Goal: Task Accomplishment & Management: Use online tool/utility

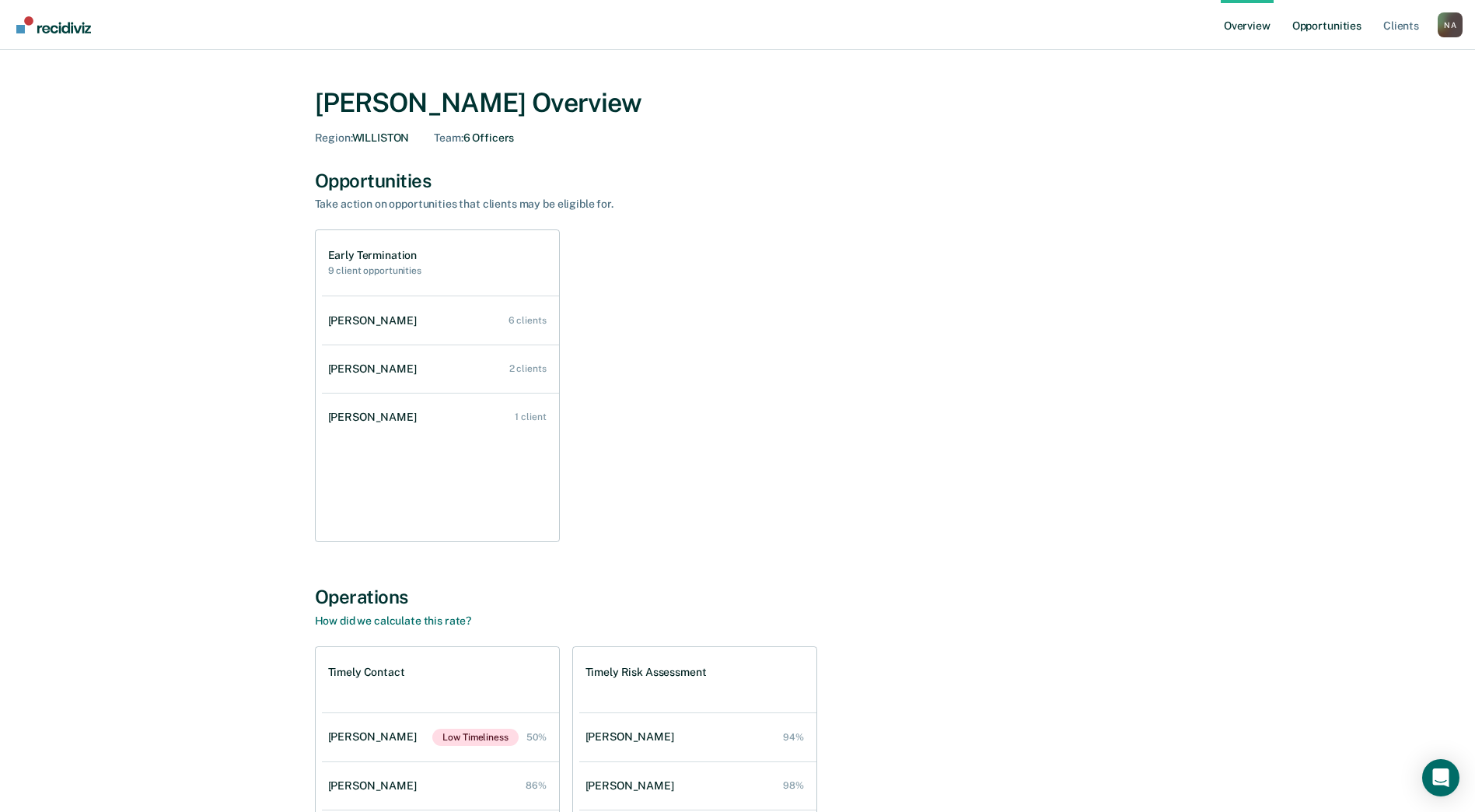
click at [1327, 28] on link "Opportunities" at bounding box center [1327, 25] width 76 height 49
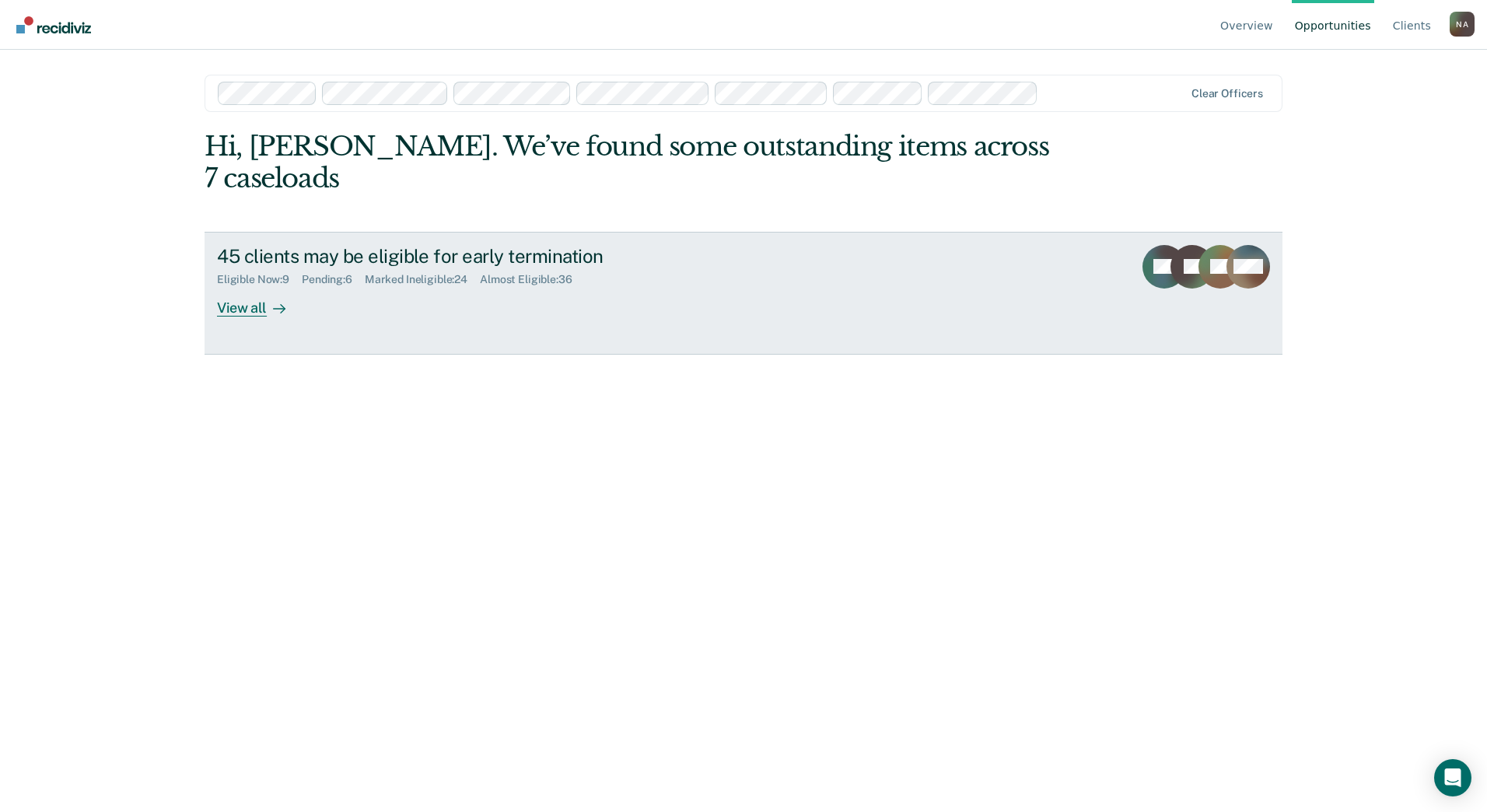
click at [246, 286] on div "View all" at bounding box center [261, 302] width 87 height 30
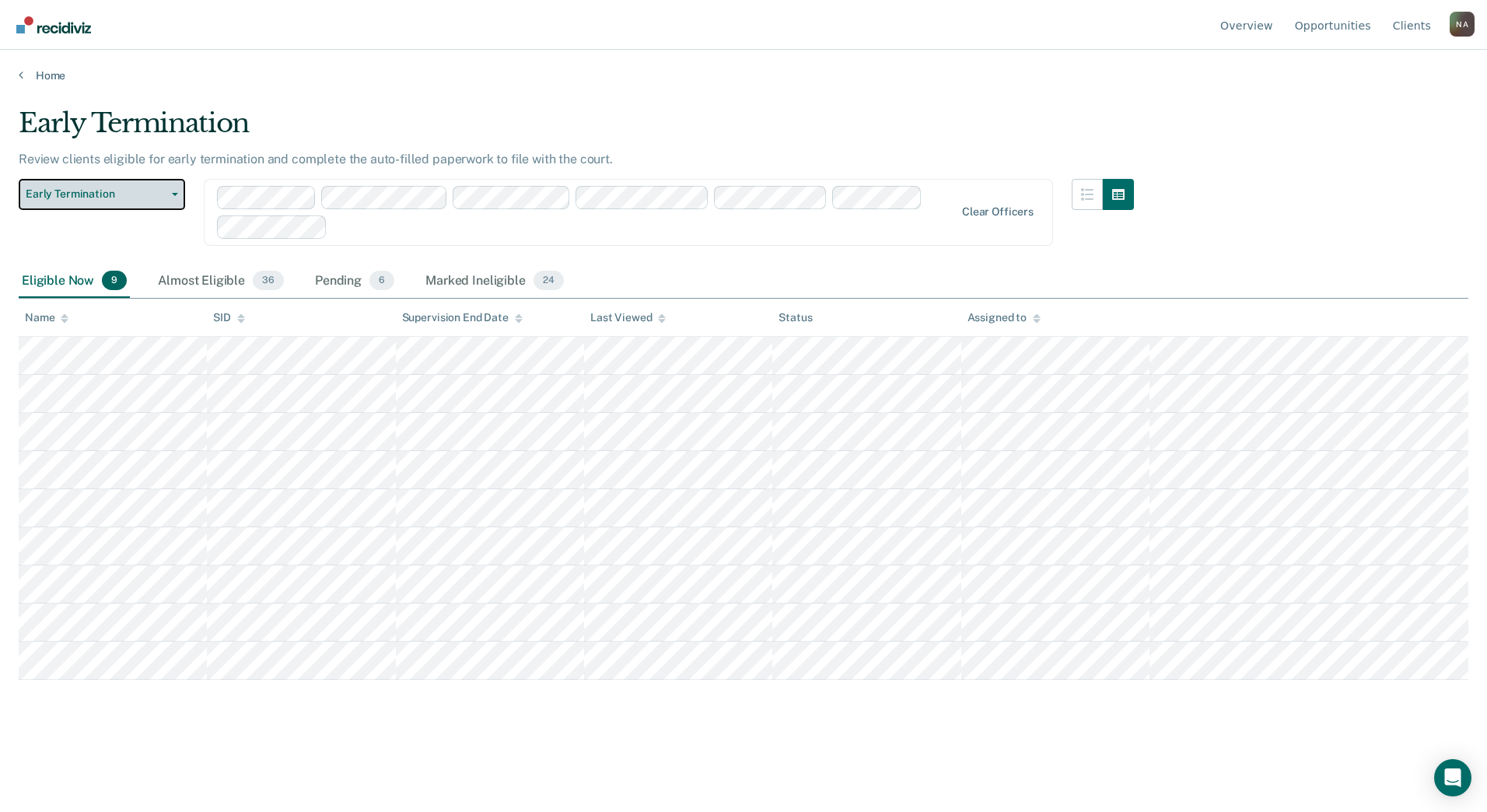
click at [156, 192] on span "Early Termination" at bounding box center [96, 194] width 140 height 13
click at [155, 194] on span "Early Termination" at bounding box center [96, 194] width 140 height 13
click at [210, 283] on div "Almost Eligible 36" at bounding box center [220, 282] width 132 height 34
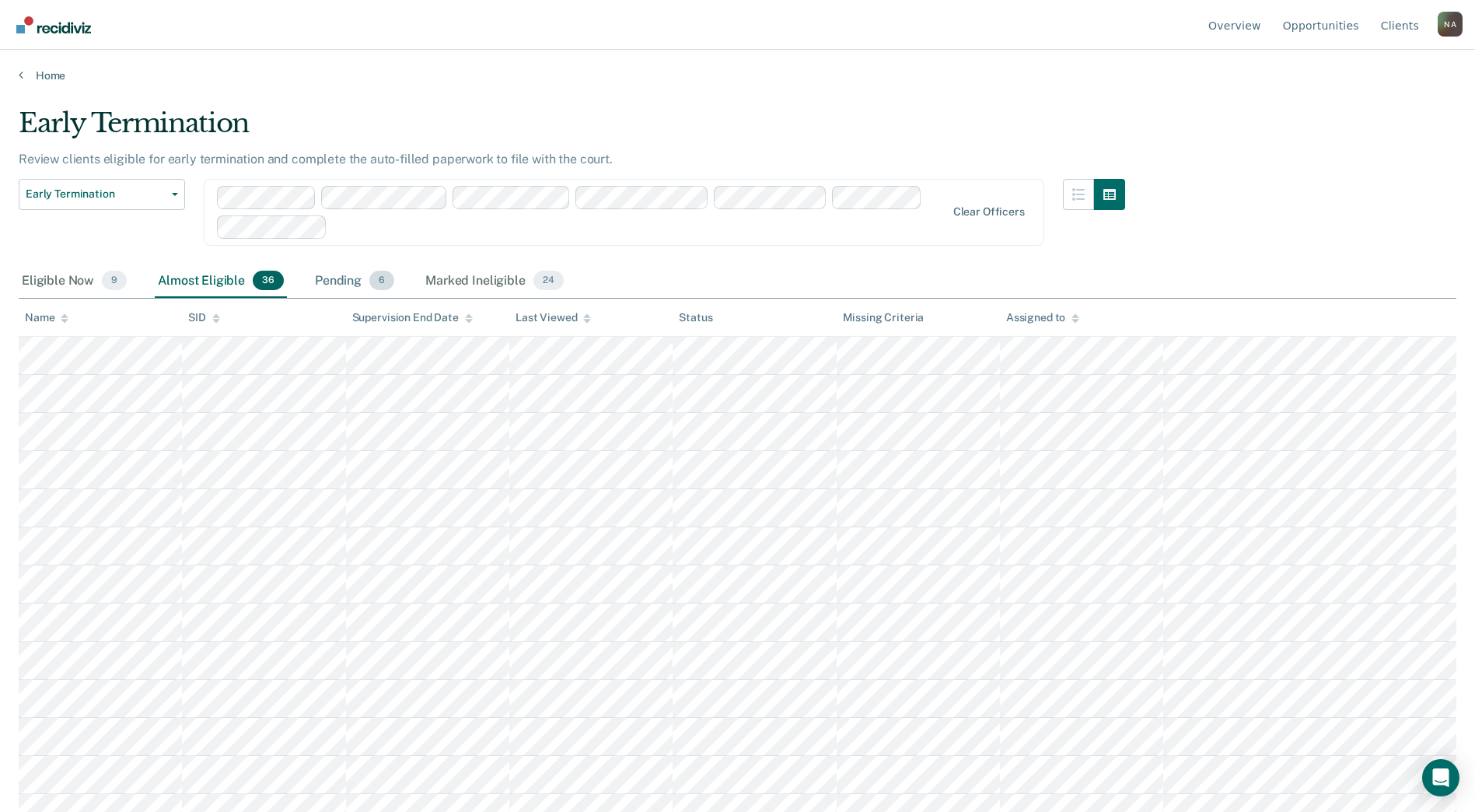
click at [351, 286] on div "Pending 6" at bounding box center [355, 282] width 85 height 34
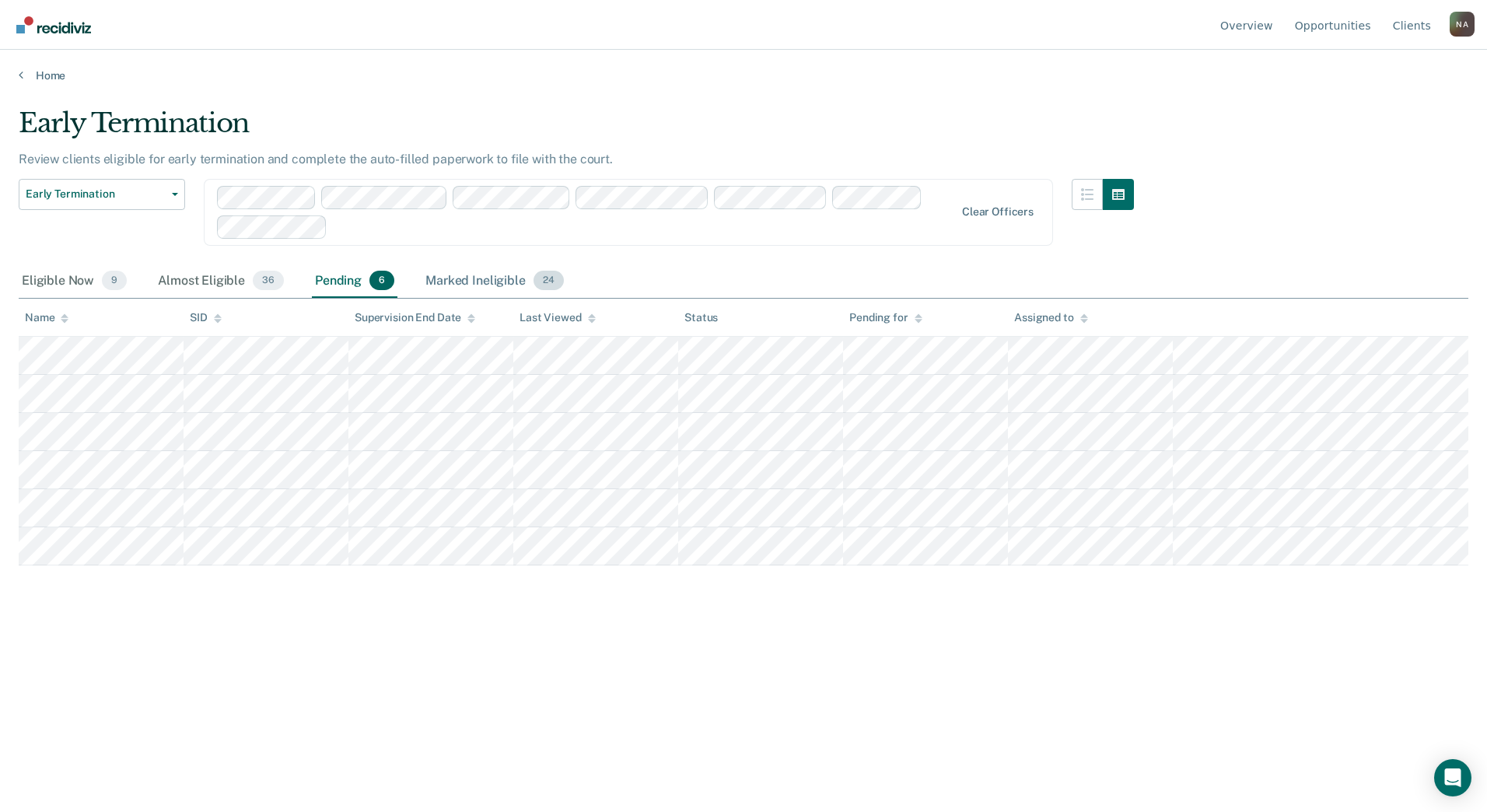
click at [455, 284] on div "Marked Ineligible 24" at bounding box center [494, 282] width 144 height 34
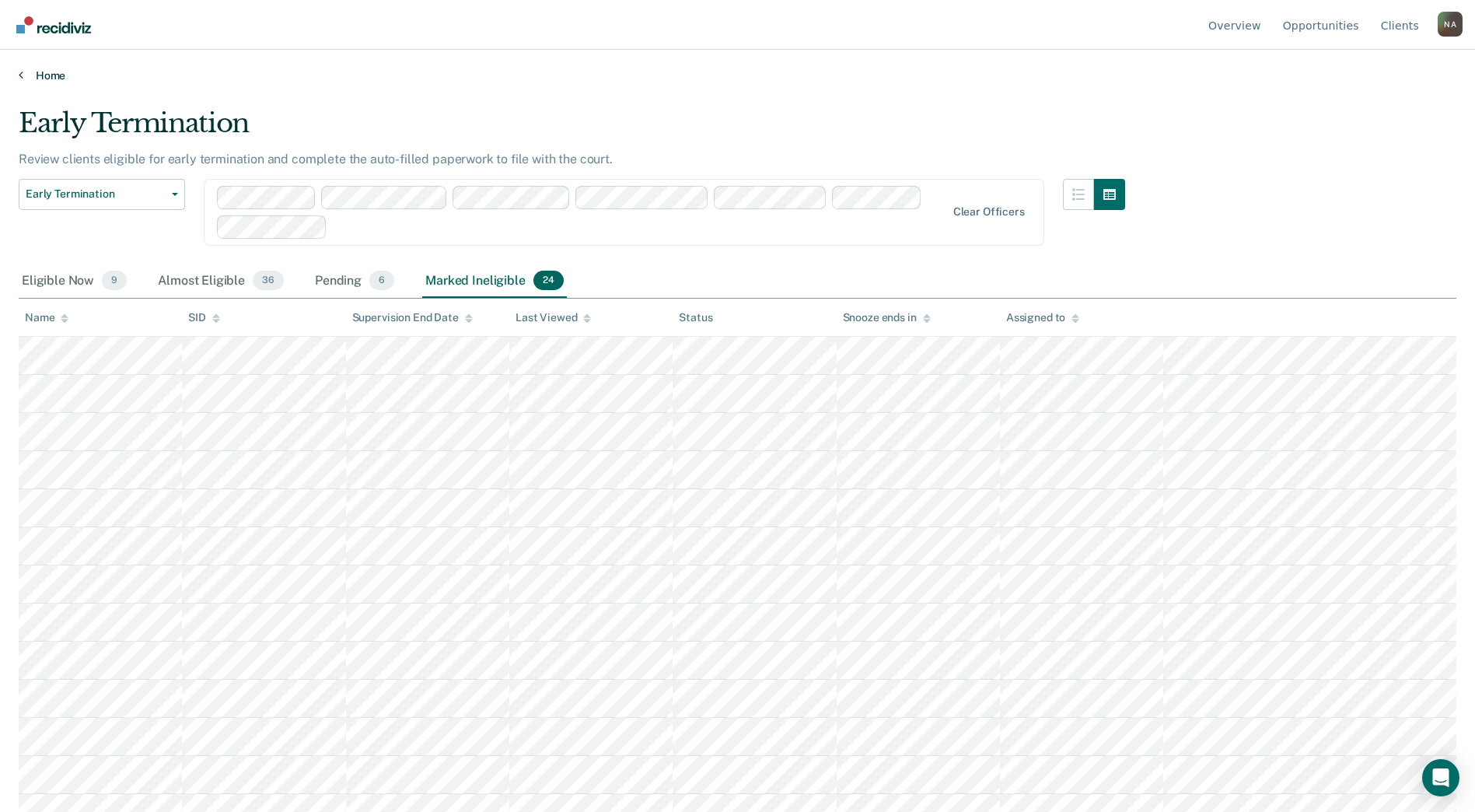
click at [46, 77] on link "Home" at bounding box center [738, 75] width 1438 height 14
